Goal: Task Accomplishment & Management: Manage account settings

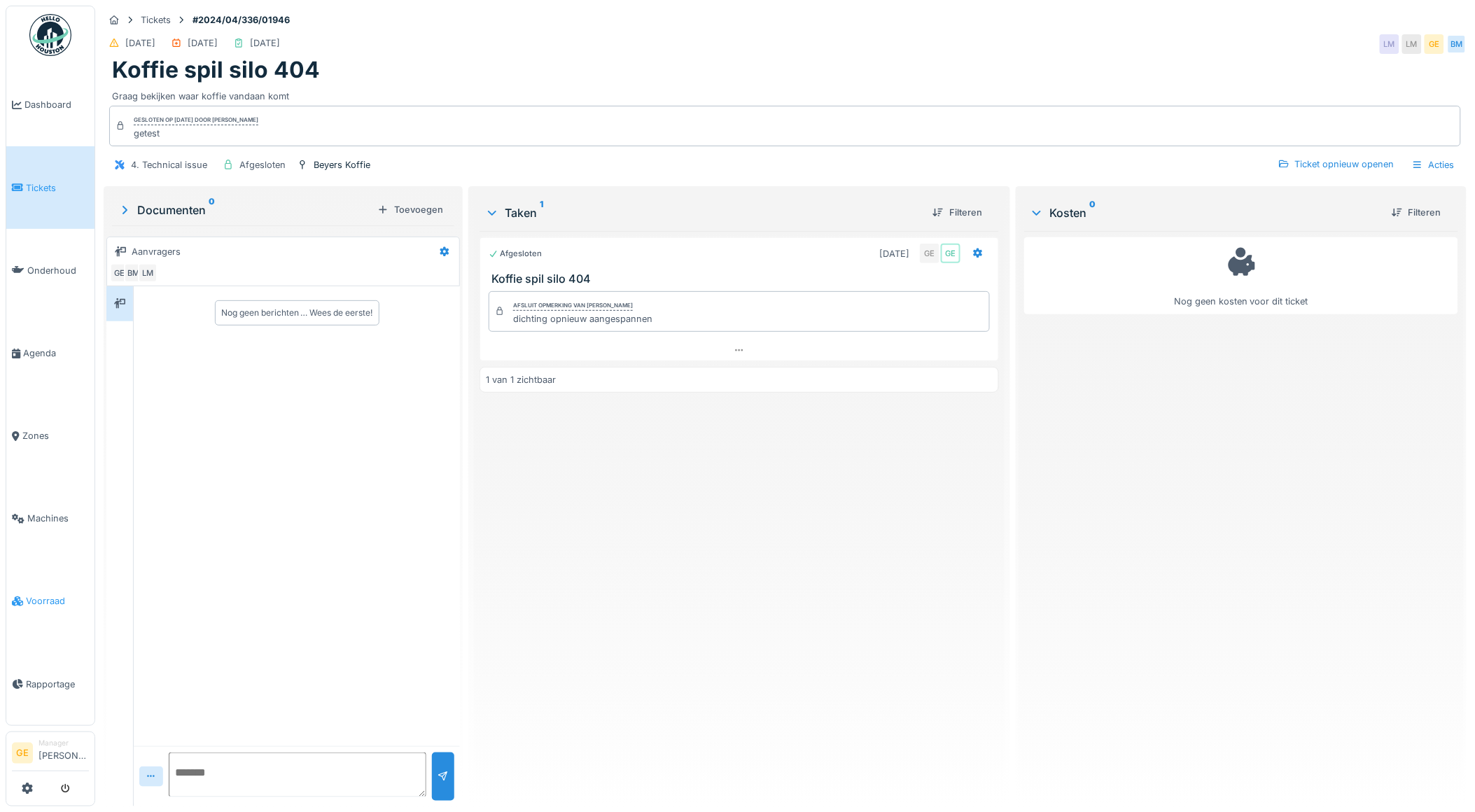
click at [46, 594] on span "Voorraad" at bounding box center [58, 600] width 63 height 13
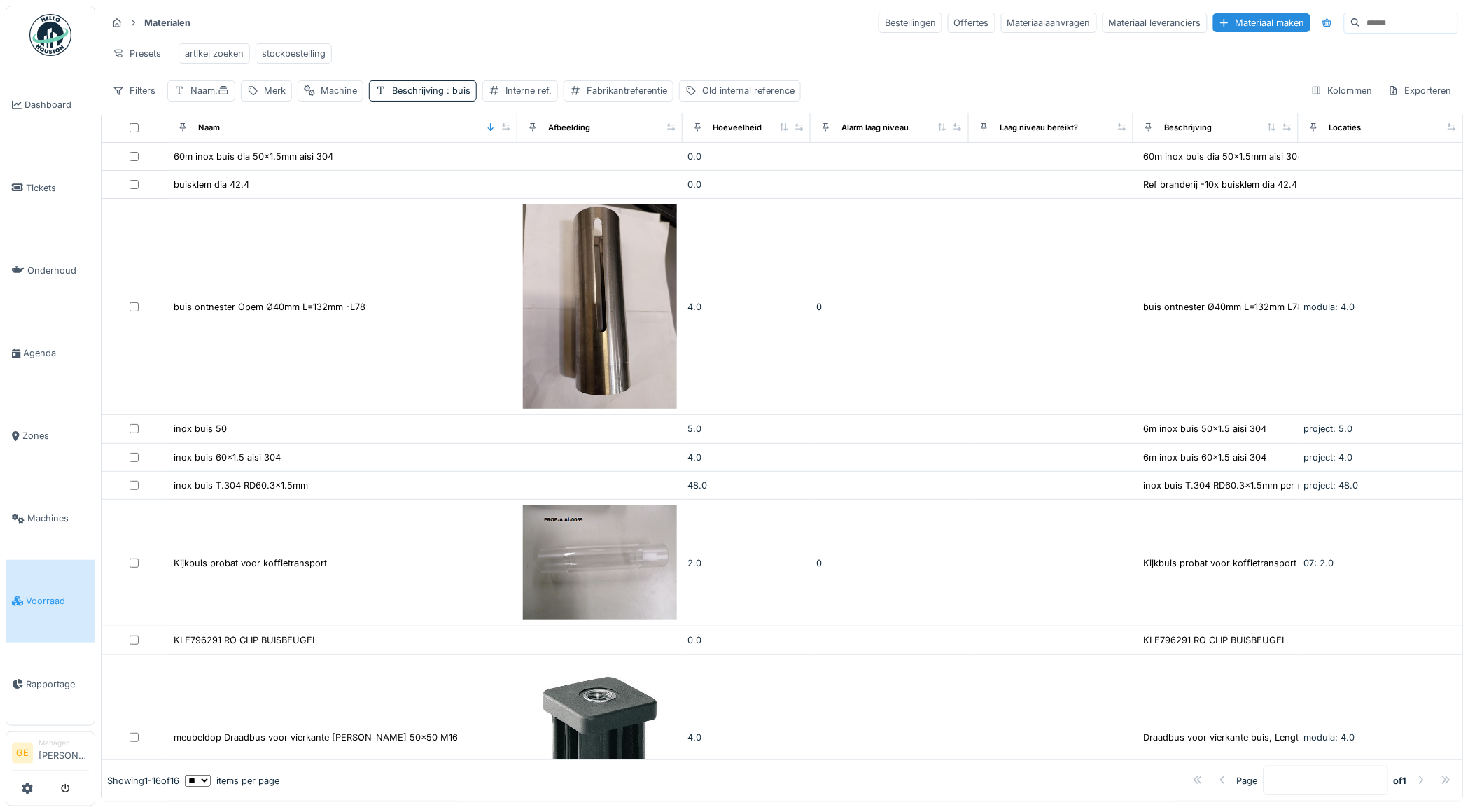
click at [477, 60] on div "Presets artikel zoeken stockbestelling" at bounding box center [781, 53] width 1351 height 32
click at [29, 779] on link at bounding box center [27, 788] width 11 height 23
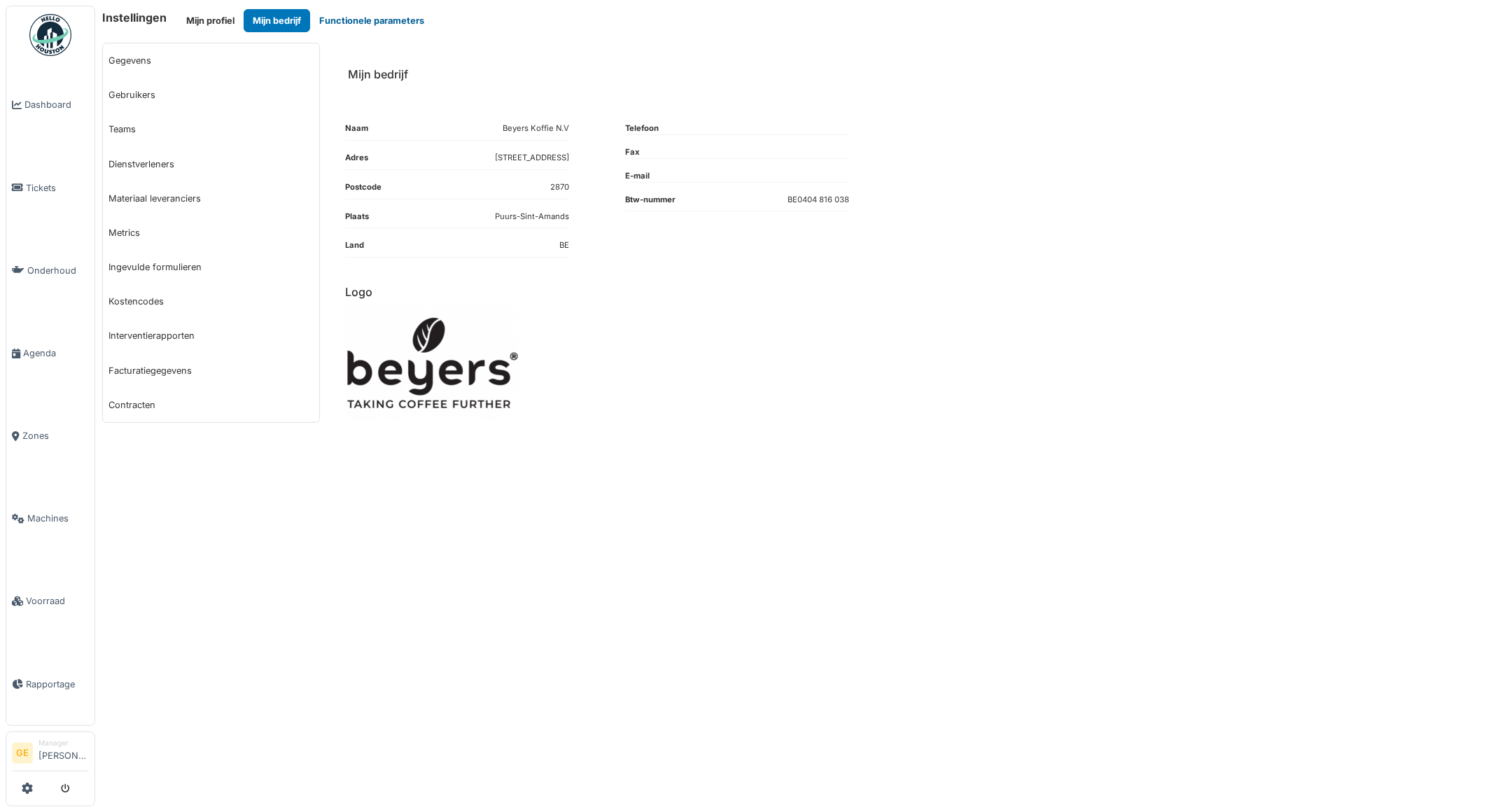
click at [379, 12] on button "Functionele parameters" at bounding box center [372, 20] width 124 height 23
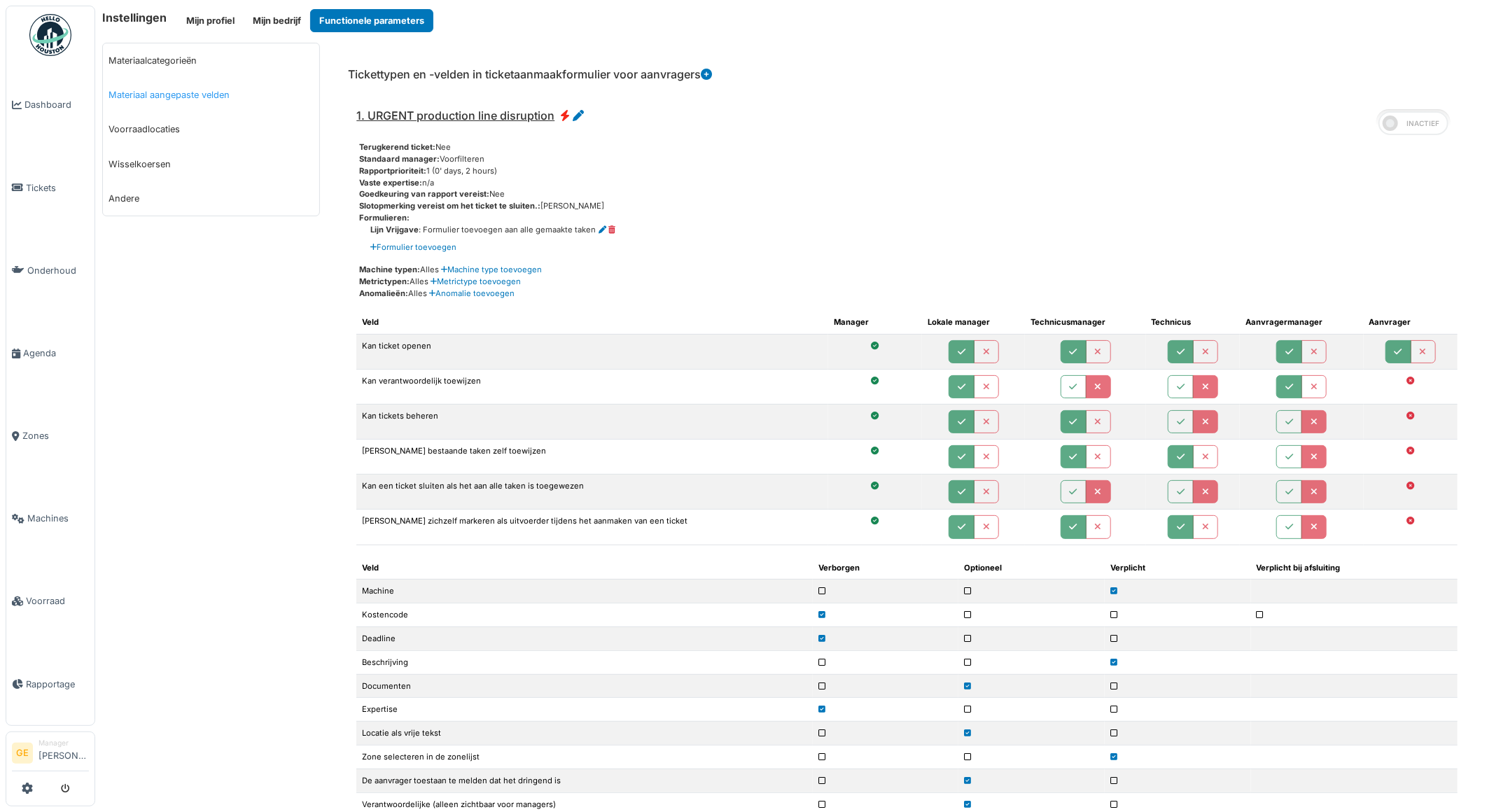
click at [172, 95] on link "Materiaal aangepaste velden" at bounding box center [210, 95] width 216 height 34
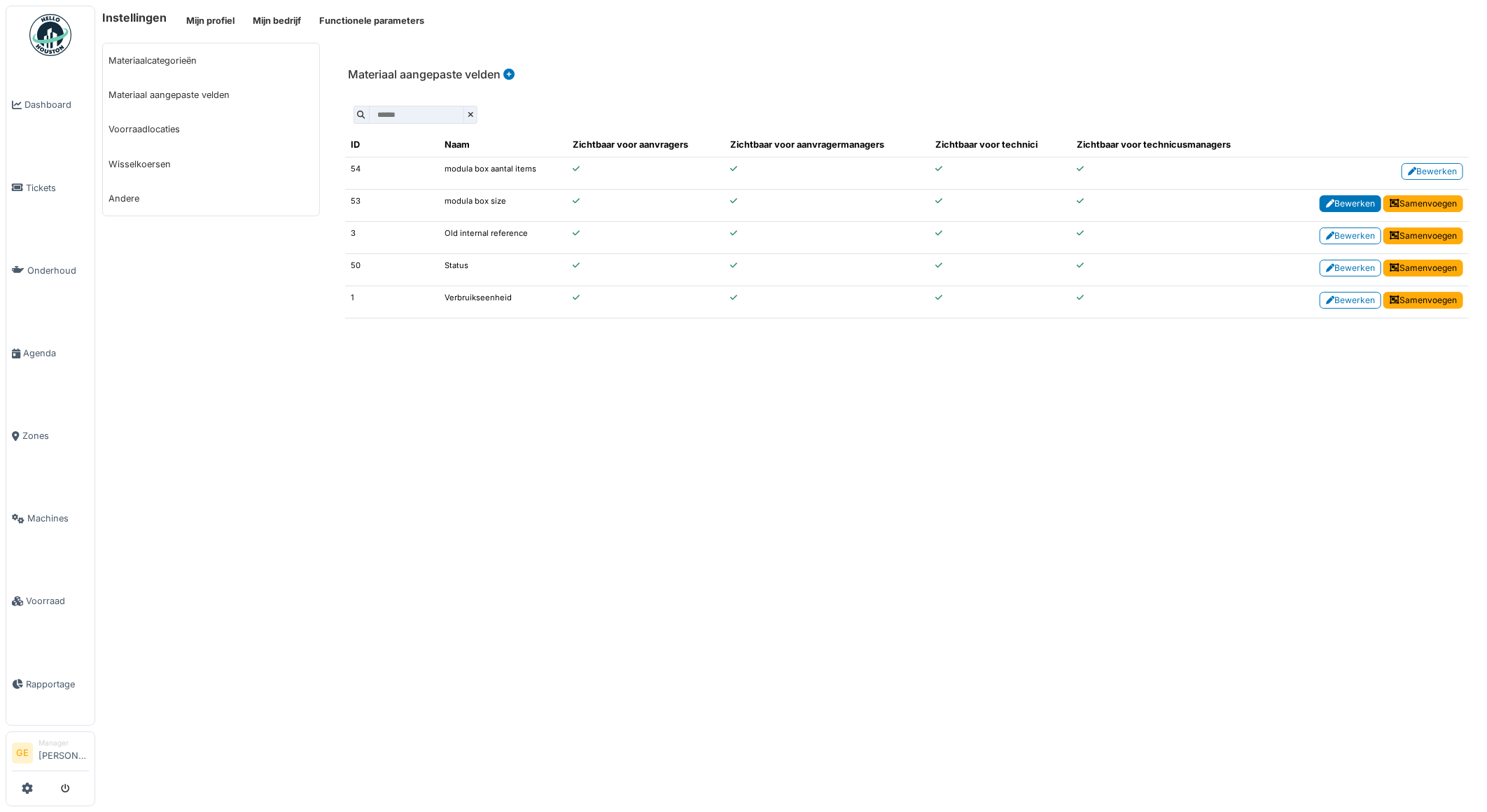
click at [1352, 201] on link "Bewerken" at bounding box center [1350, 203] width 61 height 17
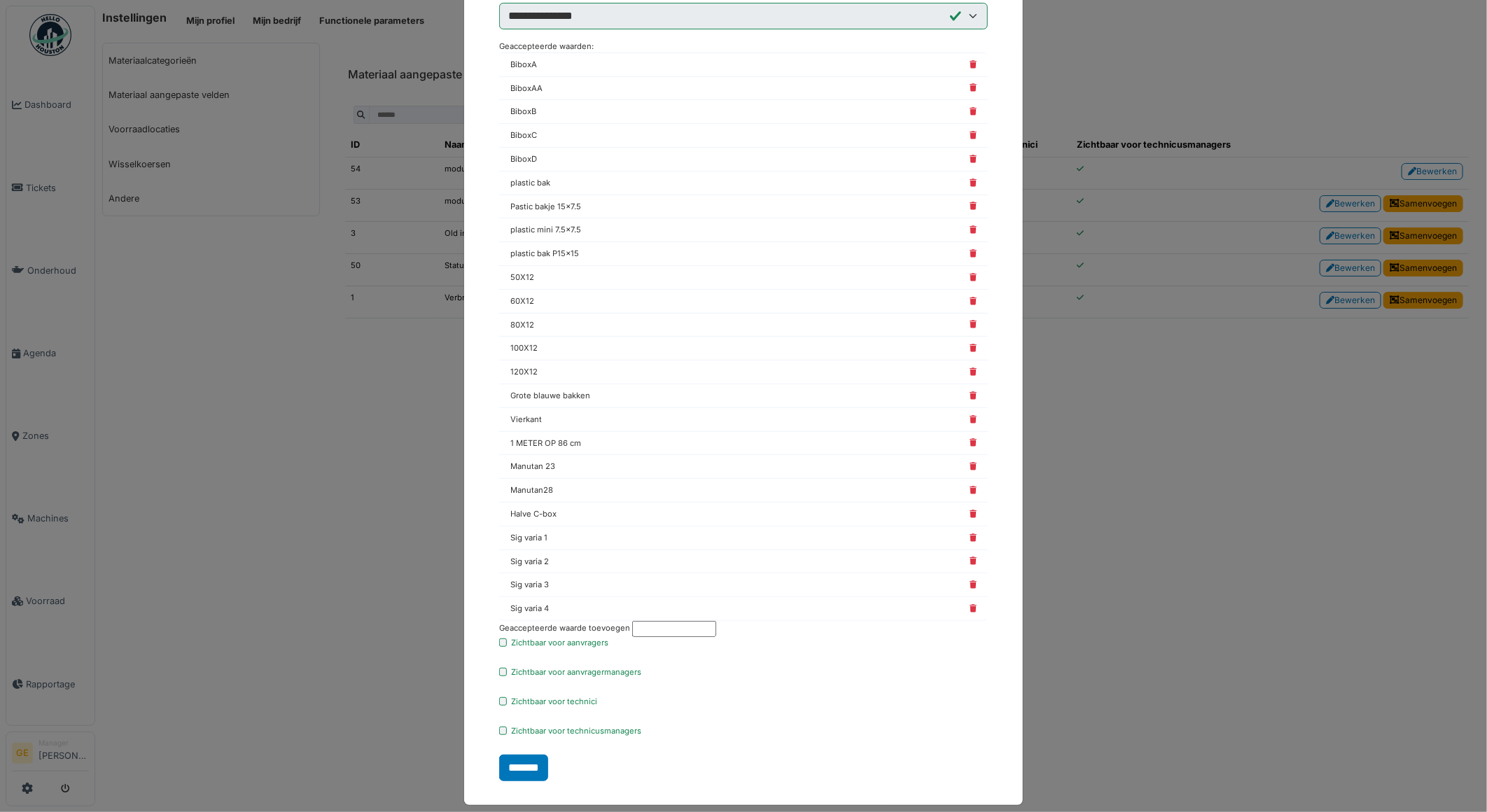
scroll to position [176, 0]
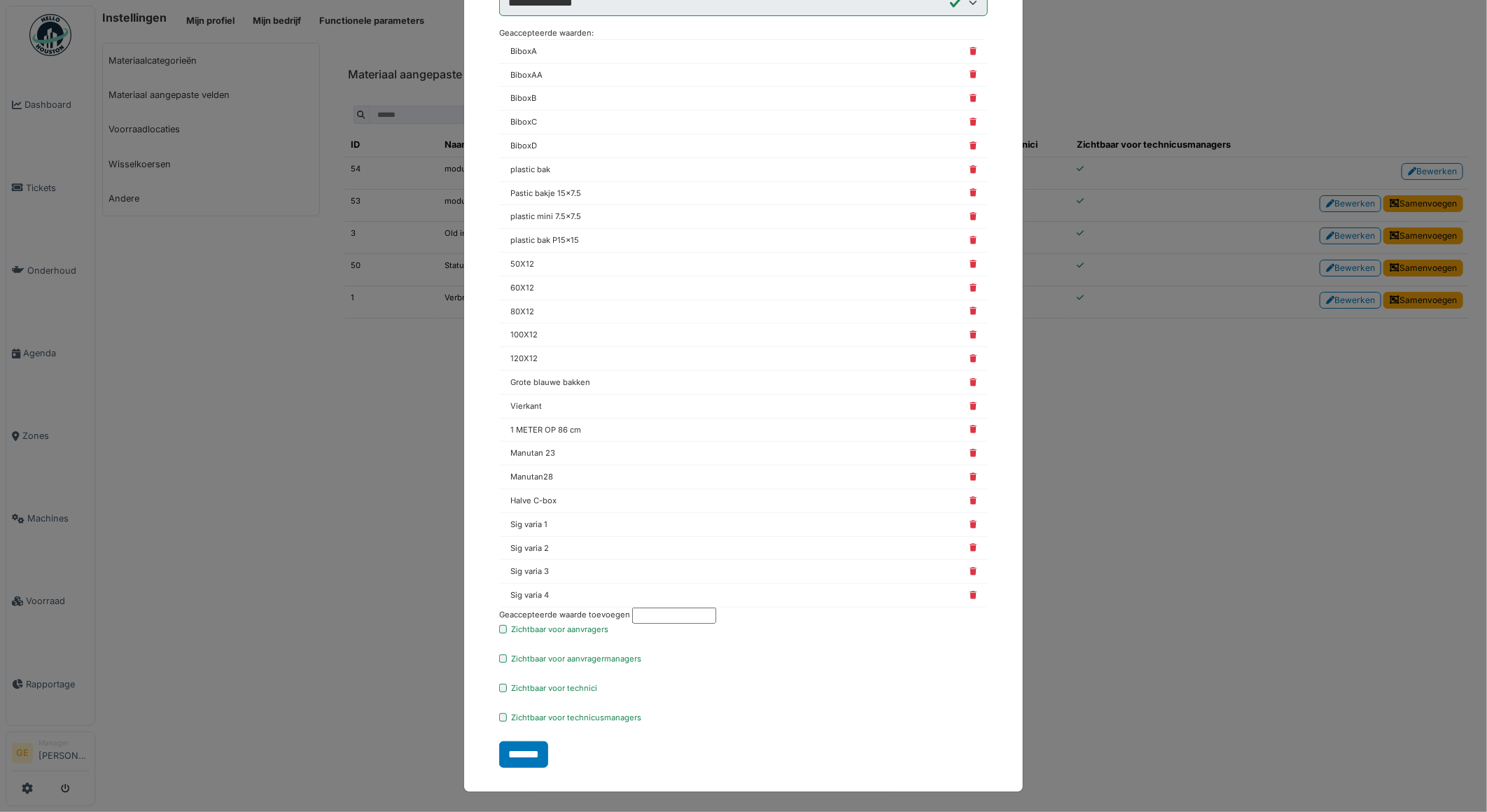
click at [654, 618] on input "text" at bounding box center [675, 616] width 84 height 16
click at [667, 616] on input "text" at bounding box center [675, 616] width 84 height 16
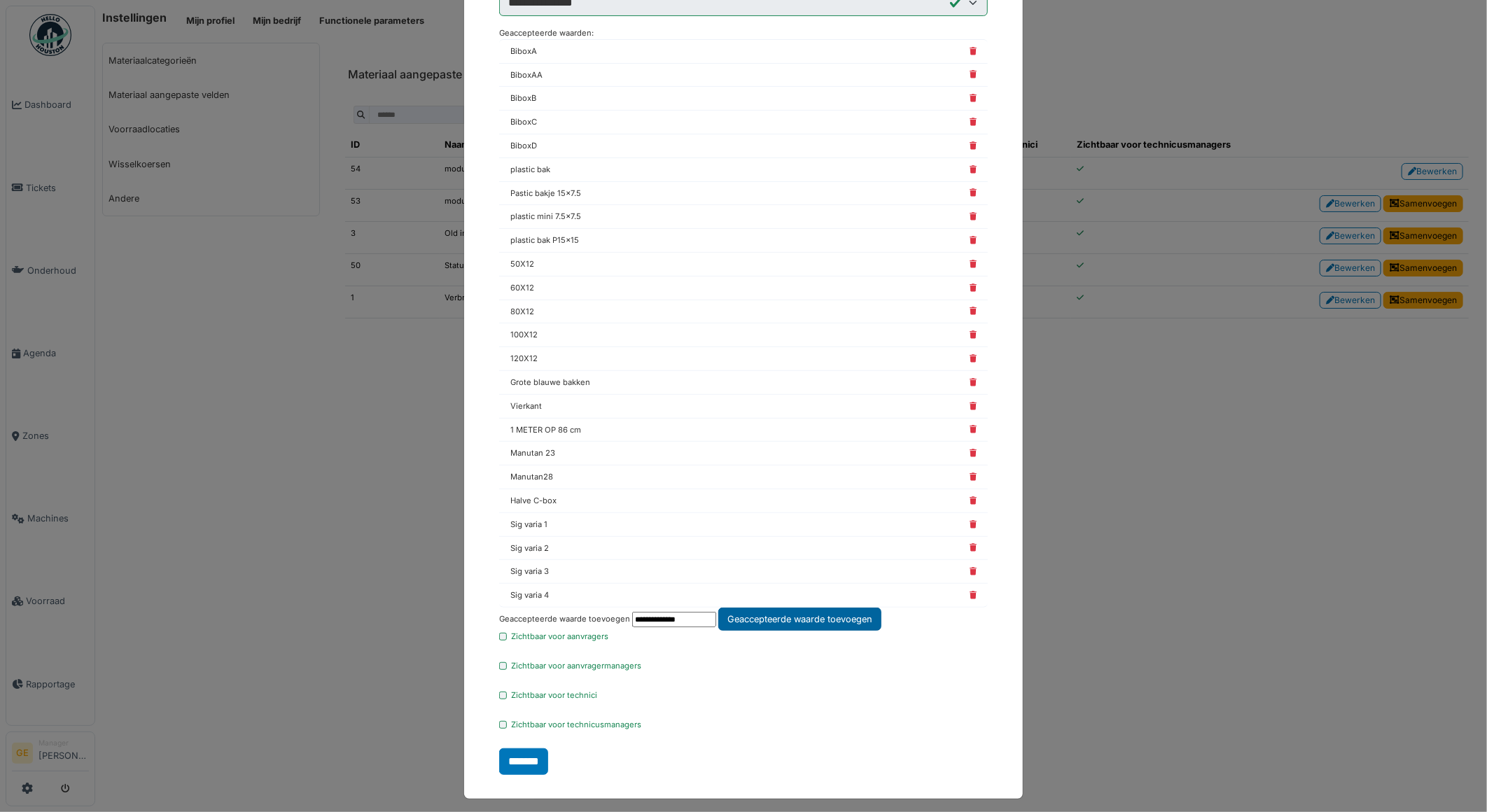
type input "**********"
click at [861, 623] on div "Geaccepteerde waarde toevoegen" at bounding box center [800, 619] width 163 height 23
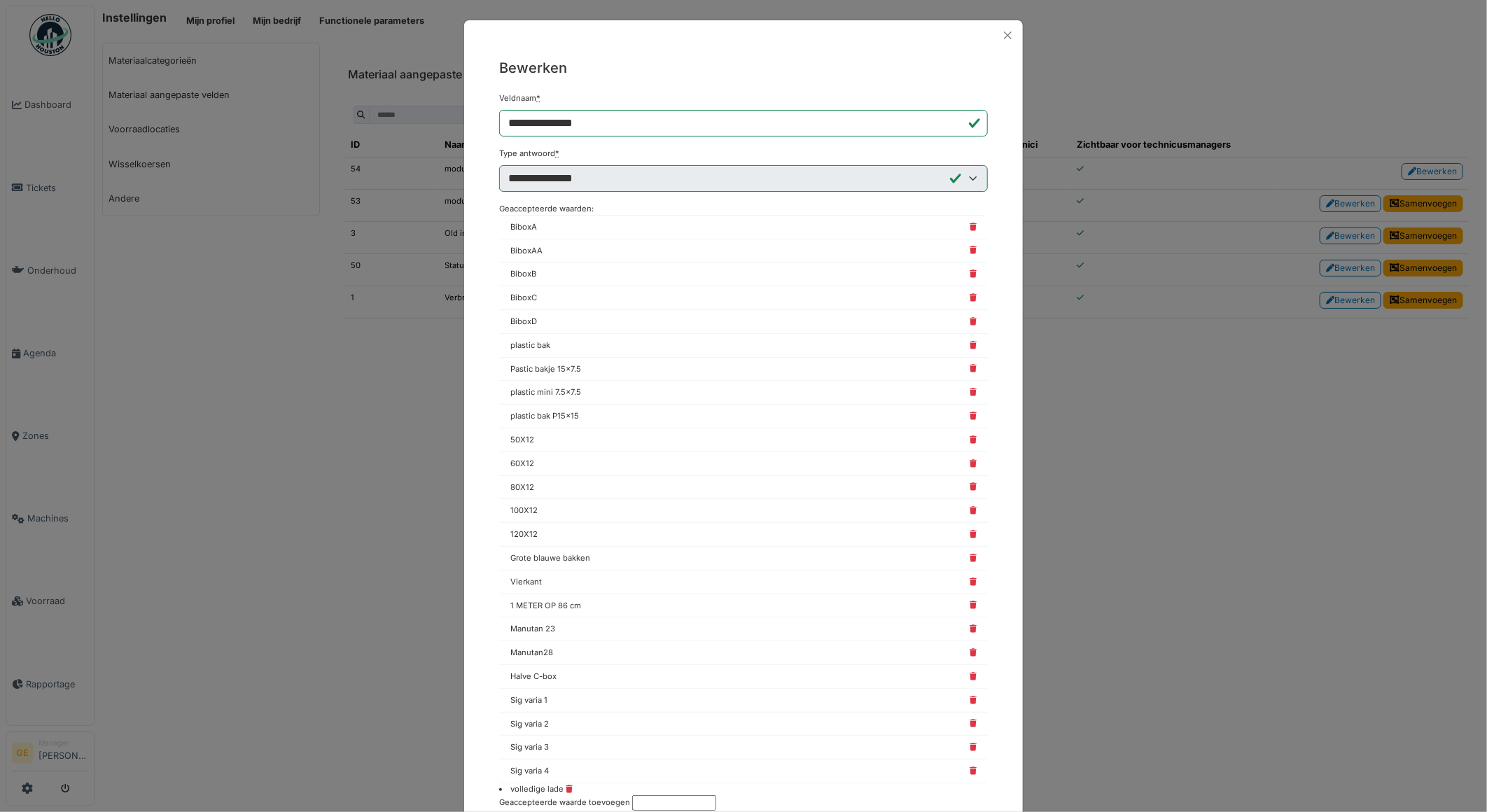
scroll to position [187, 0]
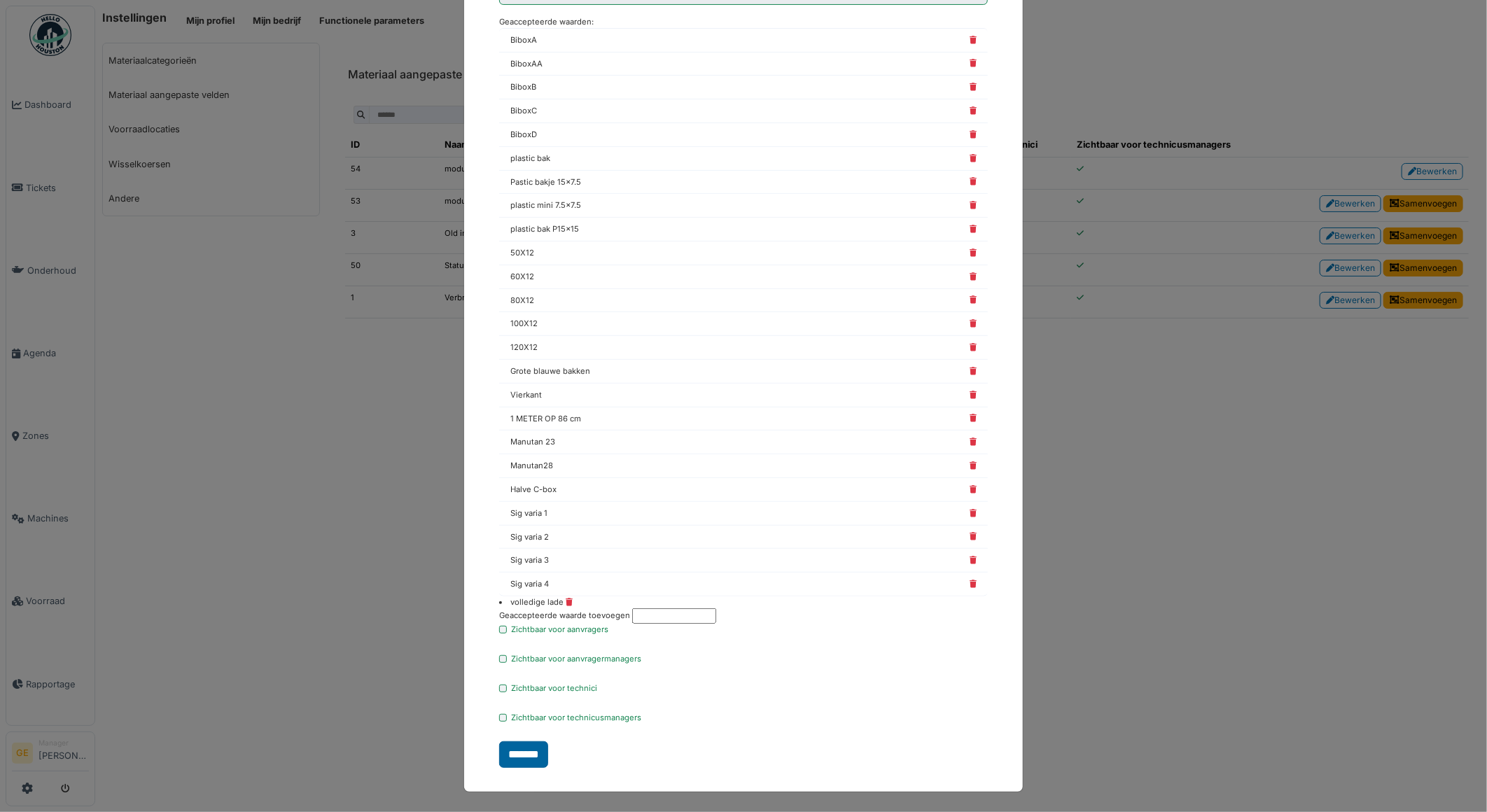
click at [528, 756] on input "*******" at bounding box center [524, 754] width 49 height 26
